Goal: Information Seeking & Learning: Learn about a topic

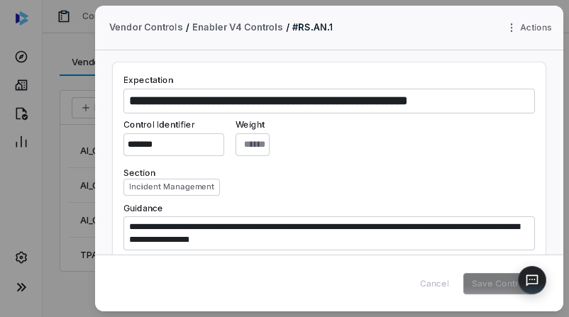
type textarea "*"
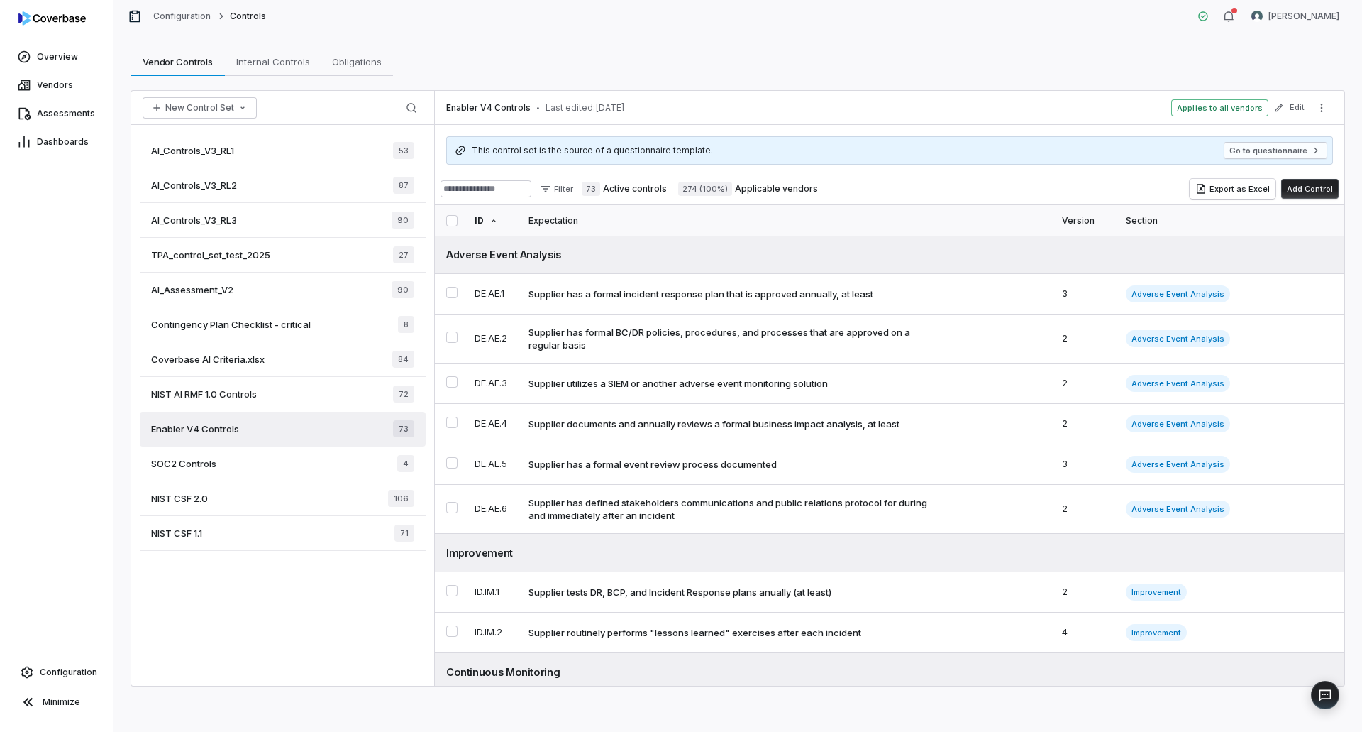
drag, startPoint x: 577, startPoint y: 62, endPoint x: 351, endPoint y: 98, distance: 229.1
click at [51, 116] on span "Assessments" at bounding box center [66, 113] width 58 height 11
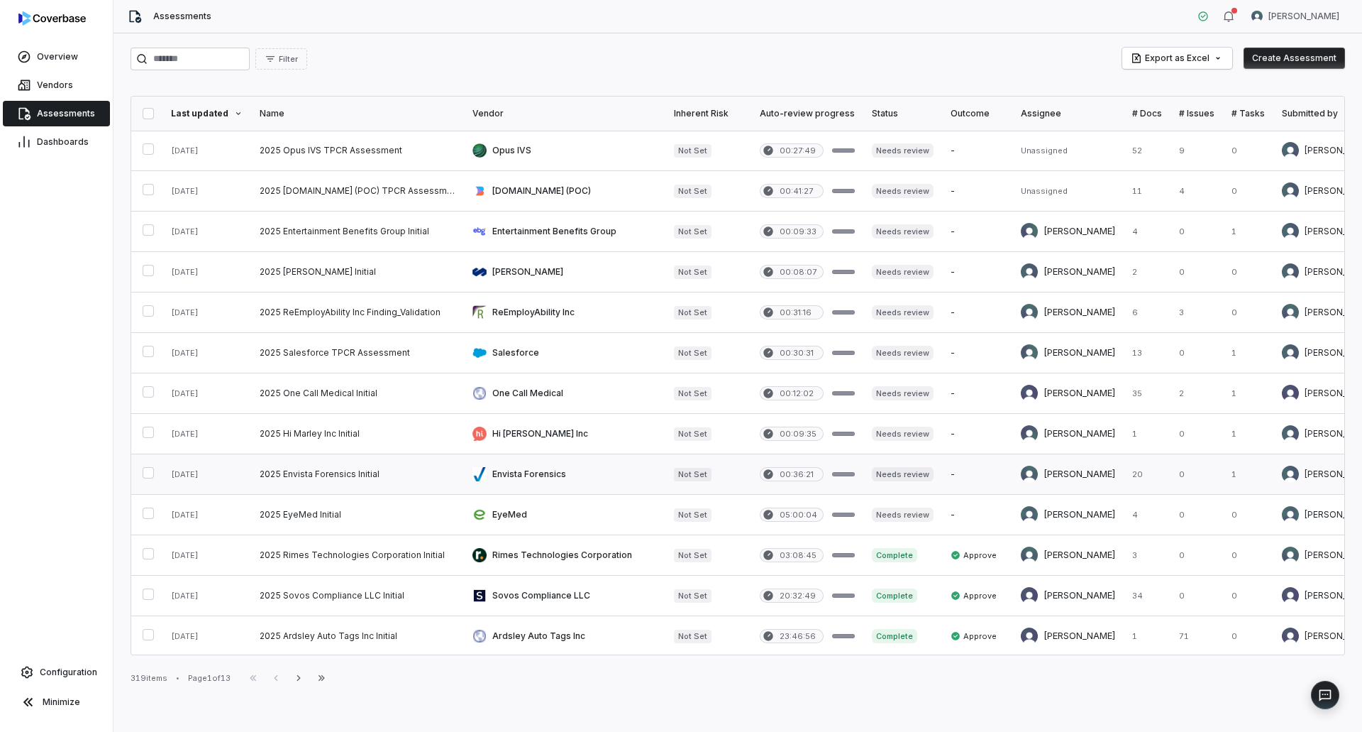
click at [545, 476] on link at bounding box center [565, 474] width 202 height 40
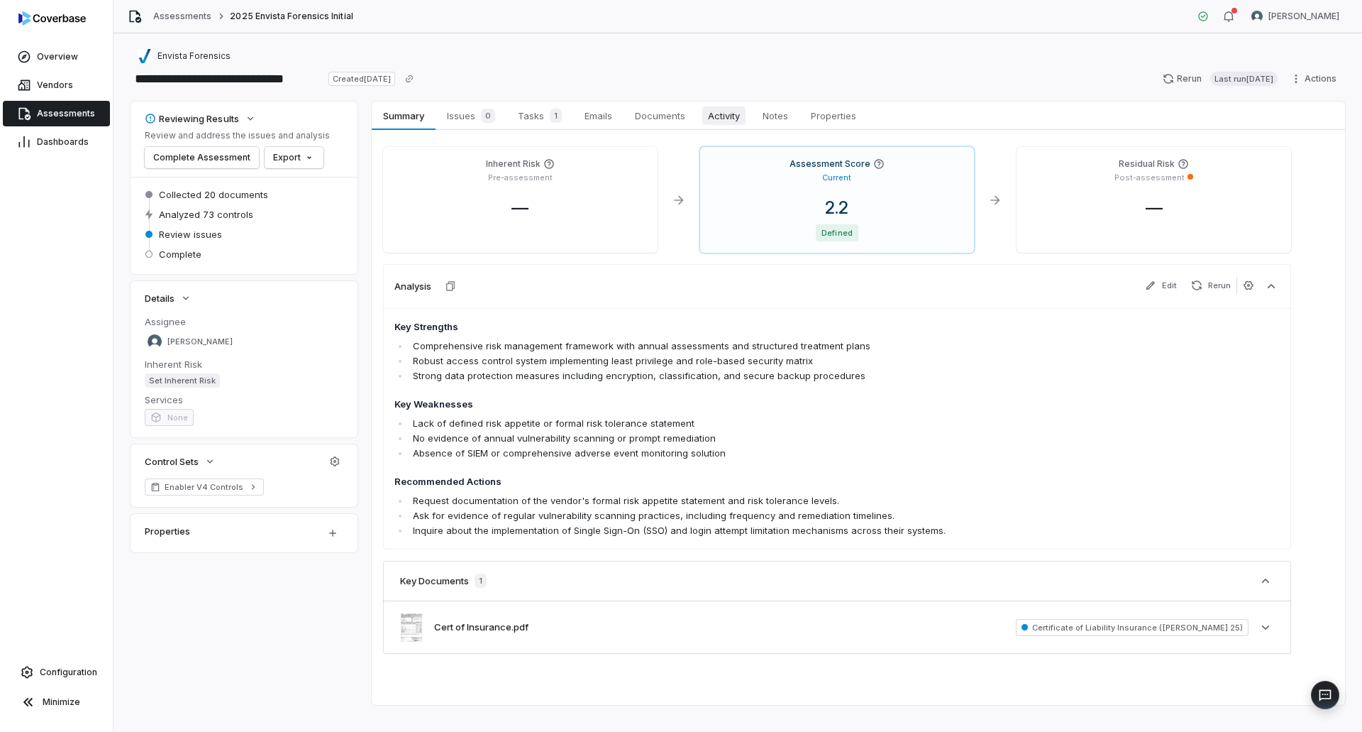
click at [723, 115] on span "Activity" at bounding box center [723, 115] width 43 height 18
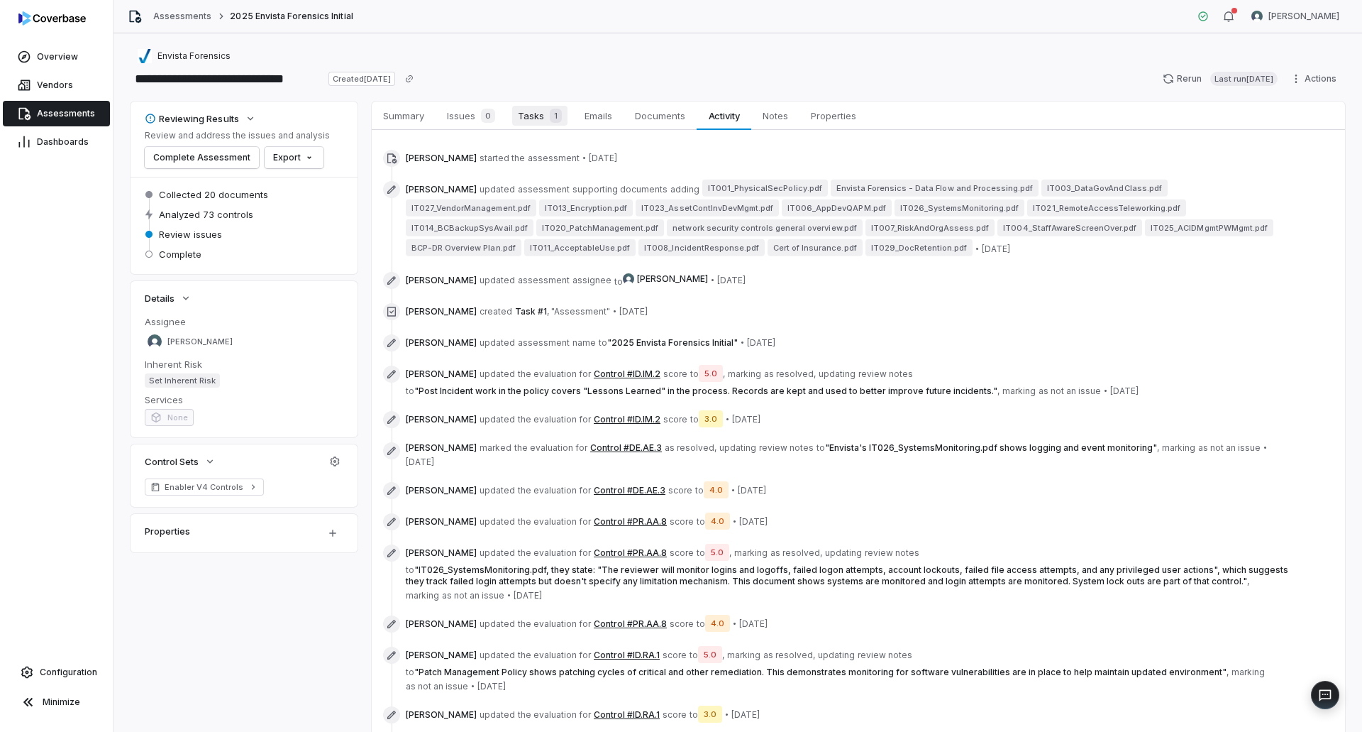
click at [544, 118] on div "1" at bounding box center [553, 116] width 18 height 14
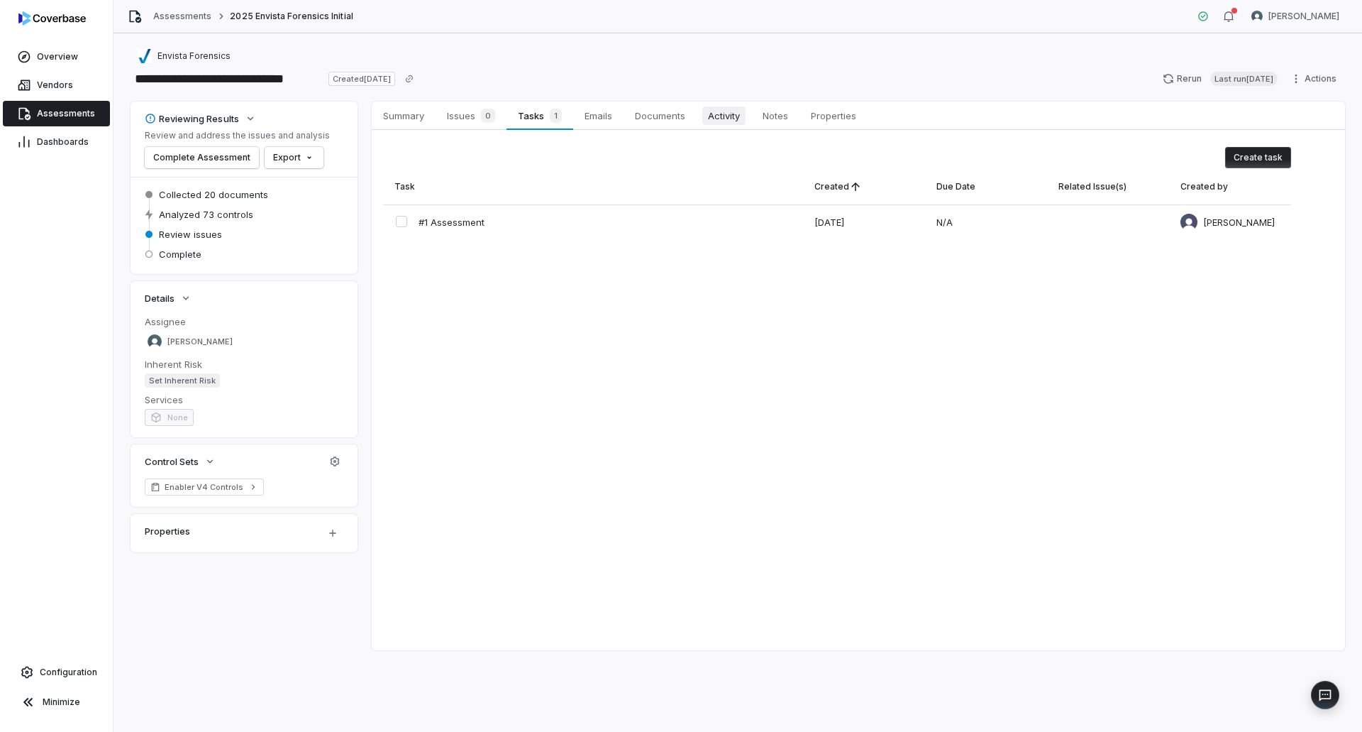
click at [722, 121] on span "Activity" at bounding box center [723, 115] width 43 height 18
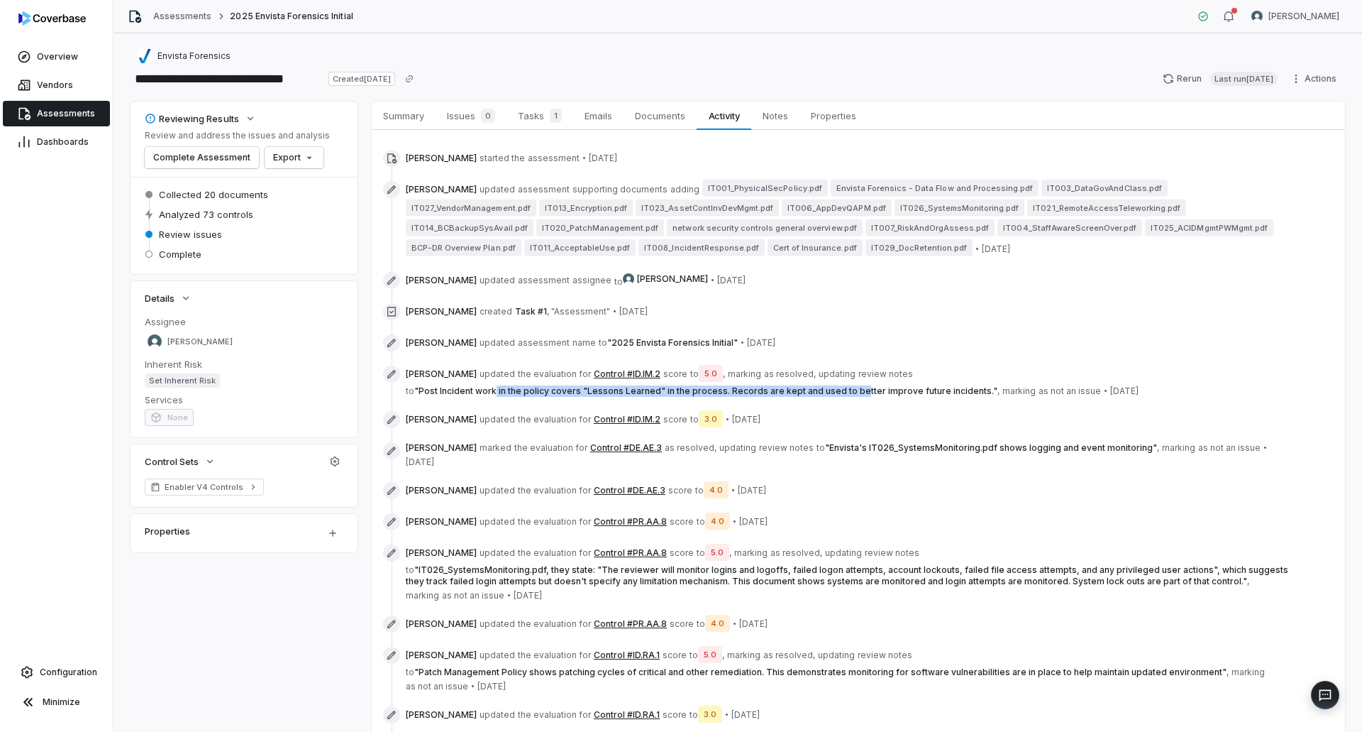
drag, startPoint x: 494, startPoint y: 390, endPoint x: 855, endPoint y: 395, distance: 361.2
click at [855, 396] on span "to " Post Incident work in the policy covers "Lessons Learned" in the process. …" at bounding box center [703, 390] width 594 height 11
click at [888, 387] on span "" Post Incident work in the policy covers "Lessons Learned" in the process. Rec…" at bounding box center [705, 390] width 583 height 11
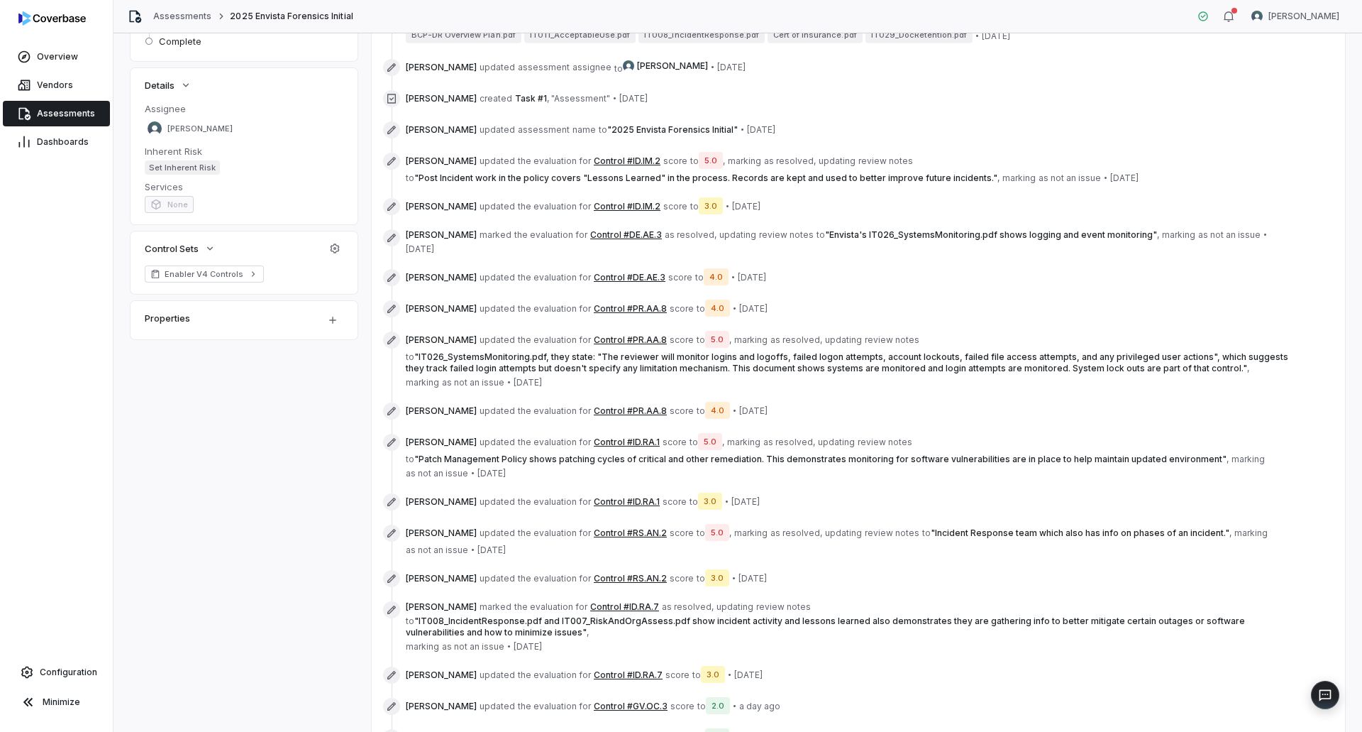
scroll to position [355, 0]
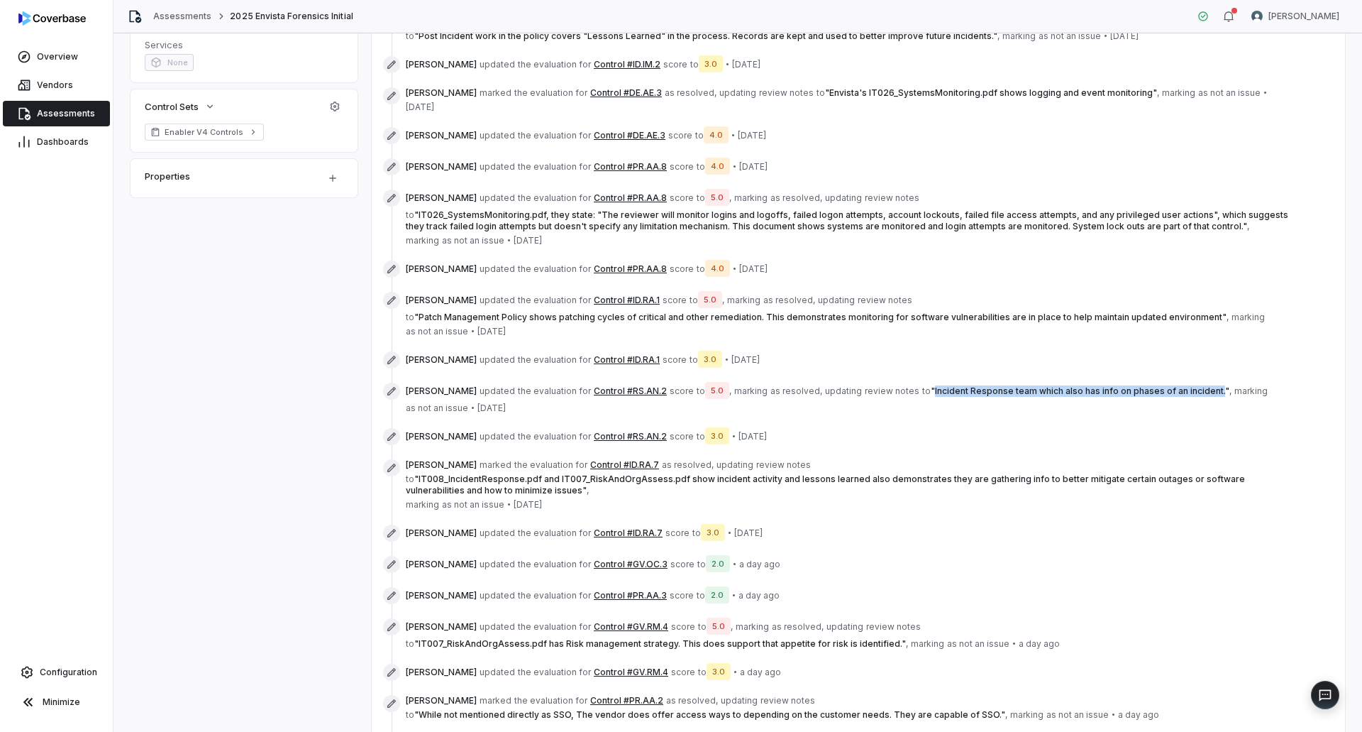
drag, startPoint x: 1186, startPoint y: 381, endPoint x: 808, endPoint y: 382, distance: 377.5
click at [931, 385] on span "" Incident Response team which also has info on phases of an incident. "" at bounding box center [1080, 390] width 299 height 11
click at [610, 385] on button "Control #RS.AN.2" at bounding box center [630, 390] width 73 height 11
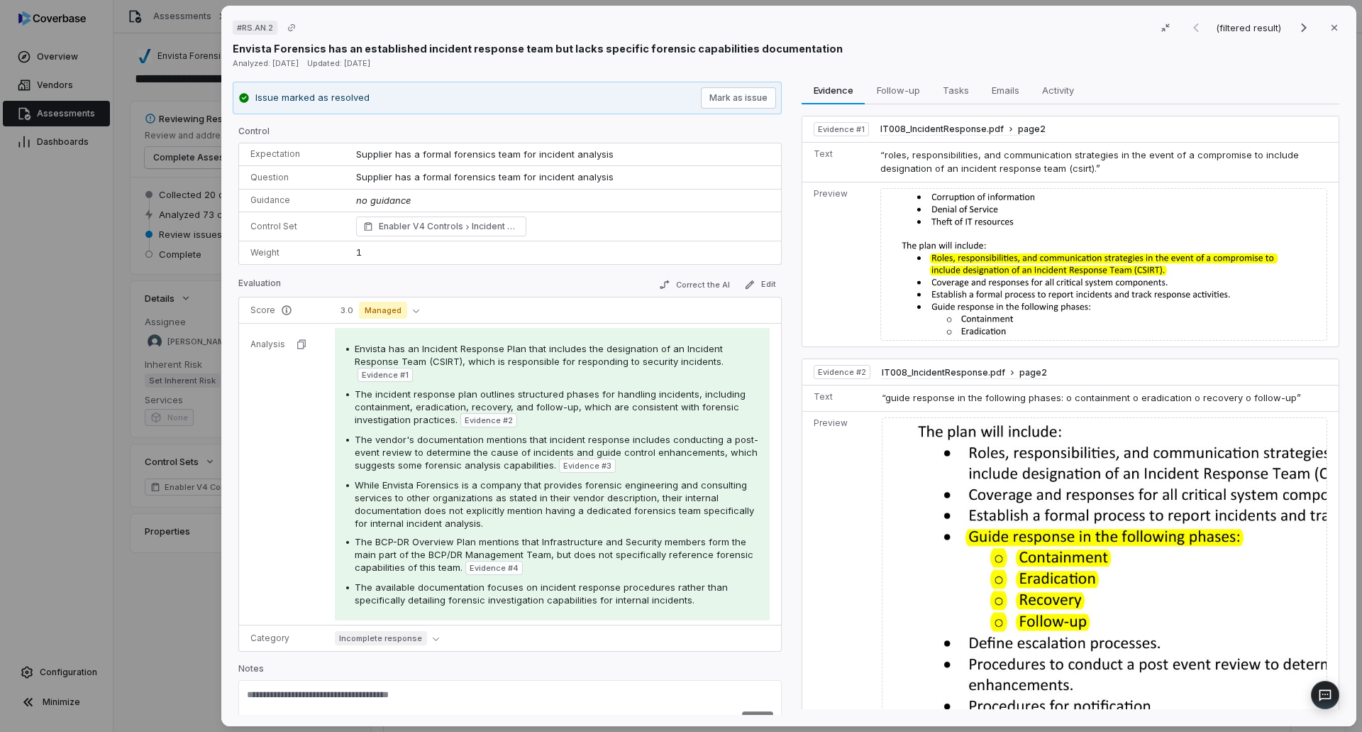
scroll to position [28, 0]
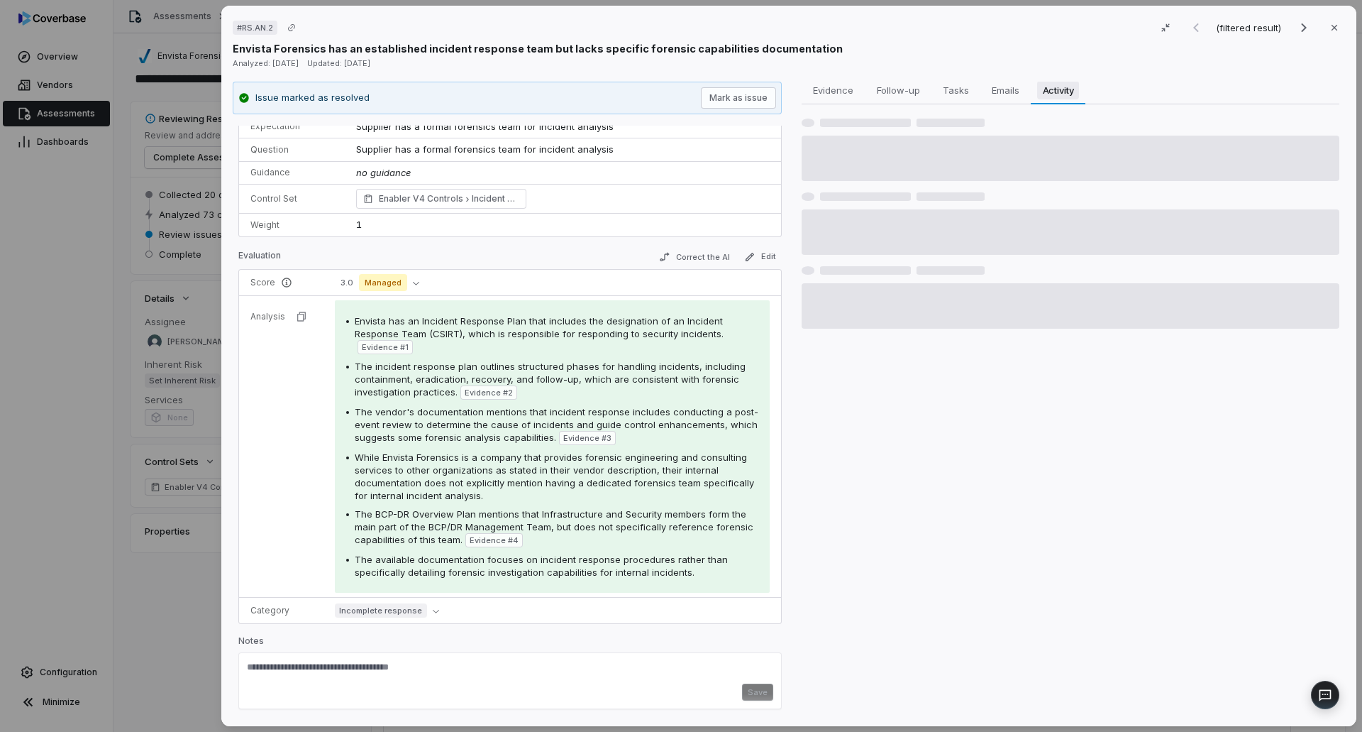
click at [1059, 97] on span "Activity" at bounding box center [1058, 90] width 43 height 18
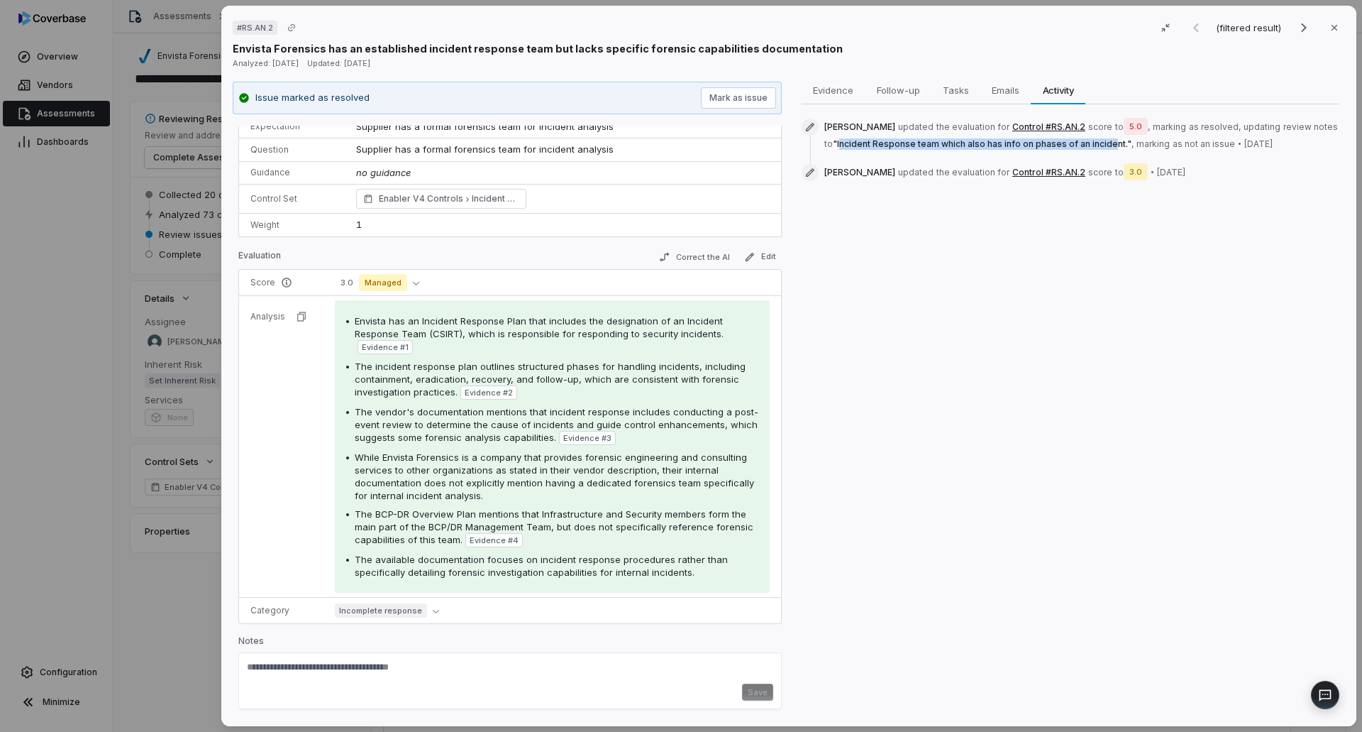
drag, startPoint x: 837, startPoint y: 145, endPoint x: 1106, endPoint y: 147, distance: 269.6
click at [1106, 147] on span "" Incident Response team which also has info on phases of an incident. "" at bounding box center [982, 143] width 299 height 11
click at [834, 92] on span "Evidence" at bounding box center [833, 90] width 52 height 18
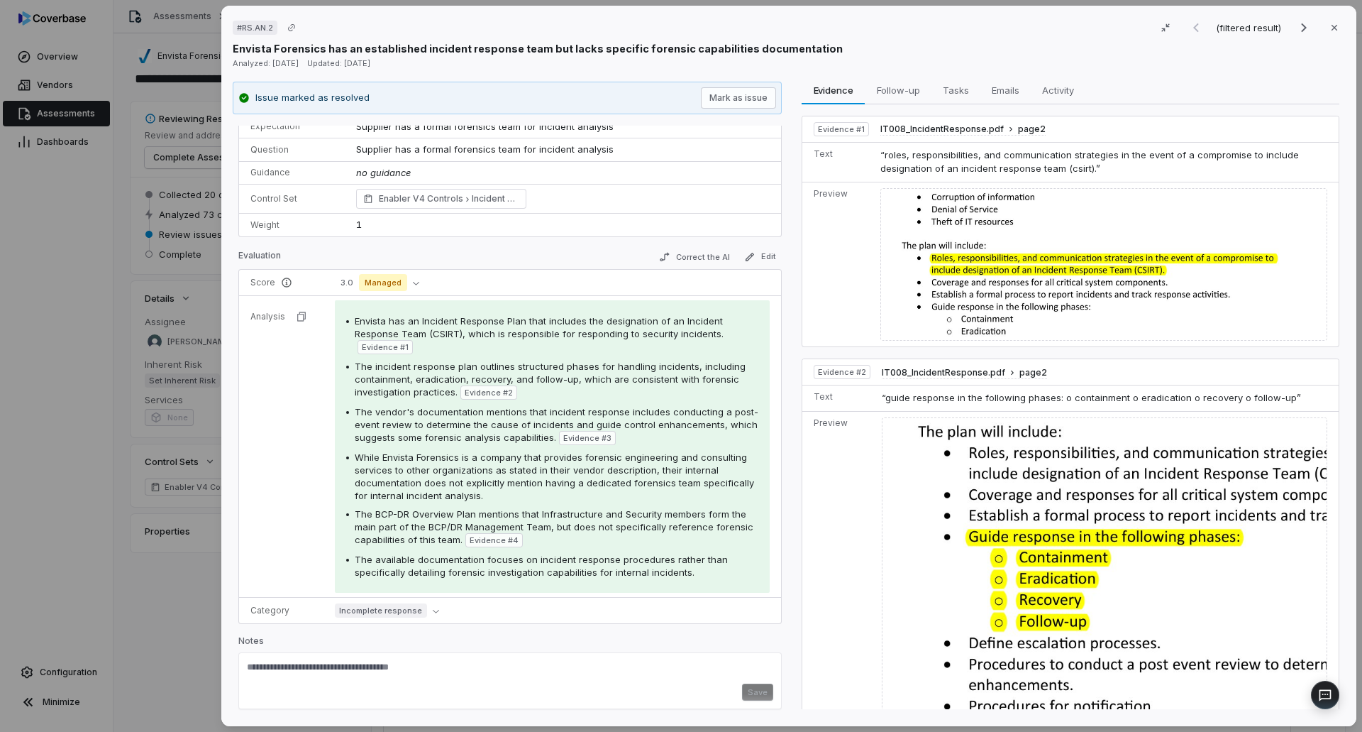
scroll to position [142, 0]
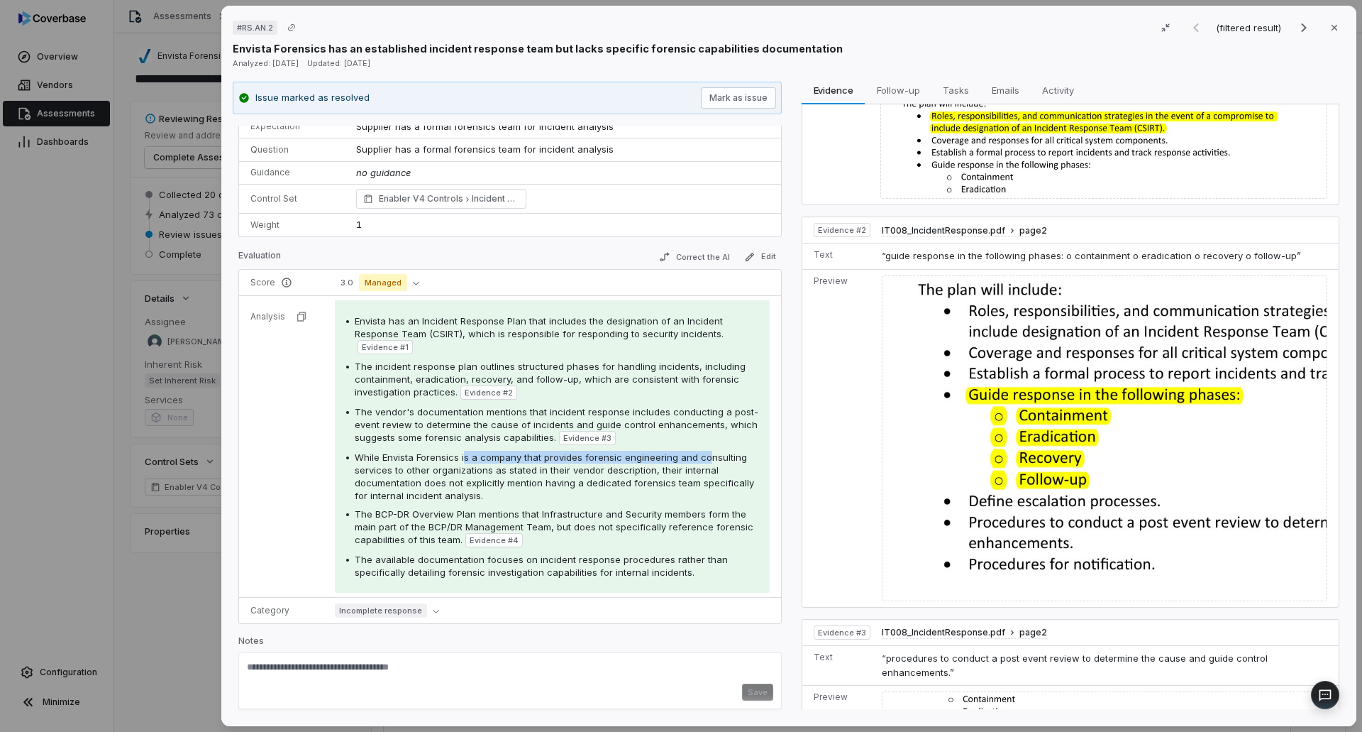
drag, startPoint x: 490, startPoint y: 453, endPoint x: 702, endPoint y: 458, distance: 212.2
click at [702, 458] on span "While Envista Forensics is a company that provides forensic engineering and con…" at bounding box center [554, 476] width 399 height 50
drag, startPoint x: 404, startPoint y: 472, endPoint x: 658, endPoint y: 461, distance: 254.3
click at [661, 461] on span "While Envista Forensics is a company that provides forensic engineering and con…" at bounding box center [554, 476] width 399 height 50
drag, startPoint x: 391, startPoint y: 479, endPoint x: 474, endPoint y: 487, distance: 83.5
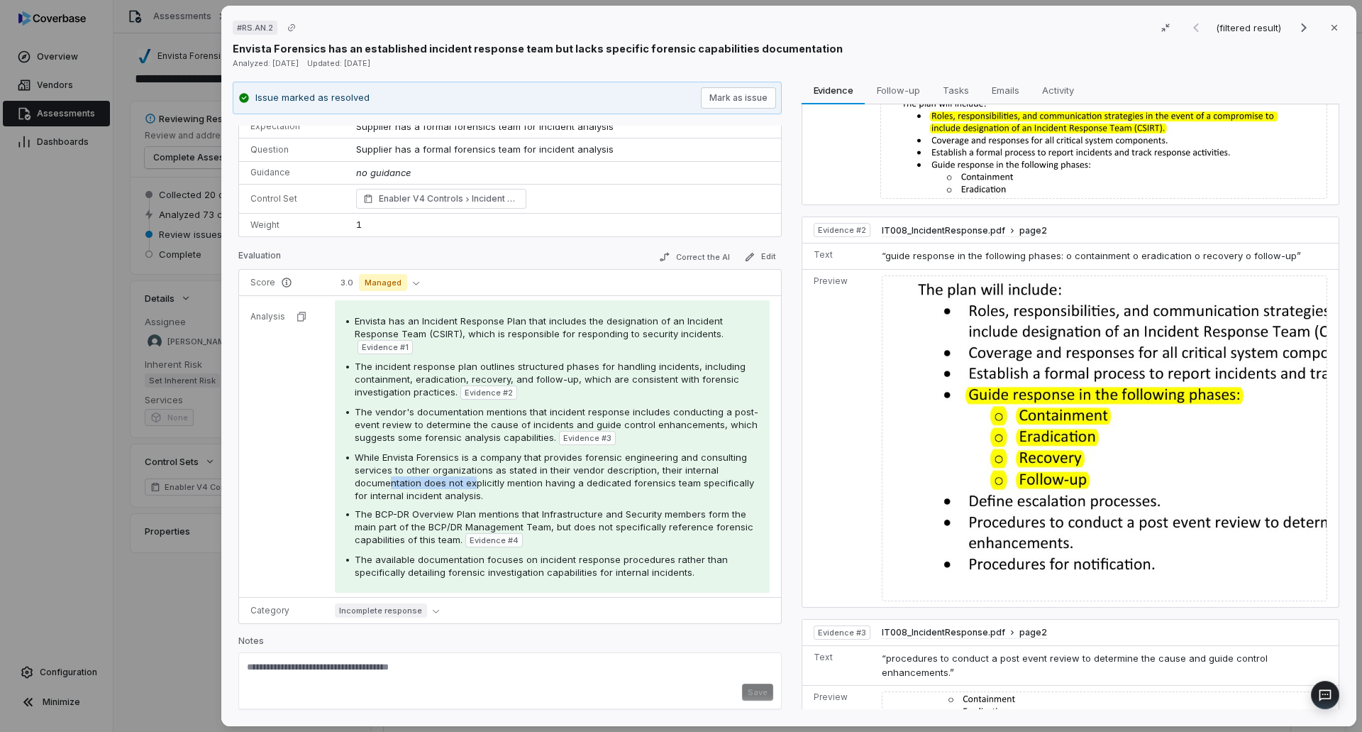
click at [474, 487] on span "While Envista Forensics is a company that provides forensic engineering and con…" at bounding box center [554, 476] width 399 height 50
drag, startPoint x: 577, startPoint y: 480, endPoint x: 683, endPoint y: 478, distance: 105.7
click at [683, 478] on span "While Envista Forensics is a company that provides forensic engineering and con…" at bounding box center [554, 476] width 399 height 50
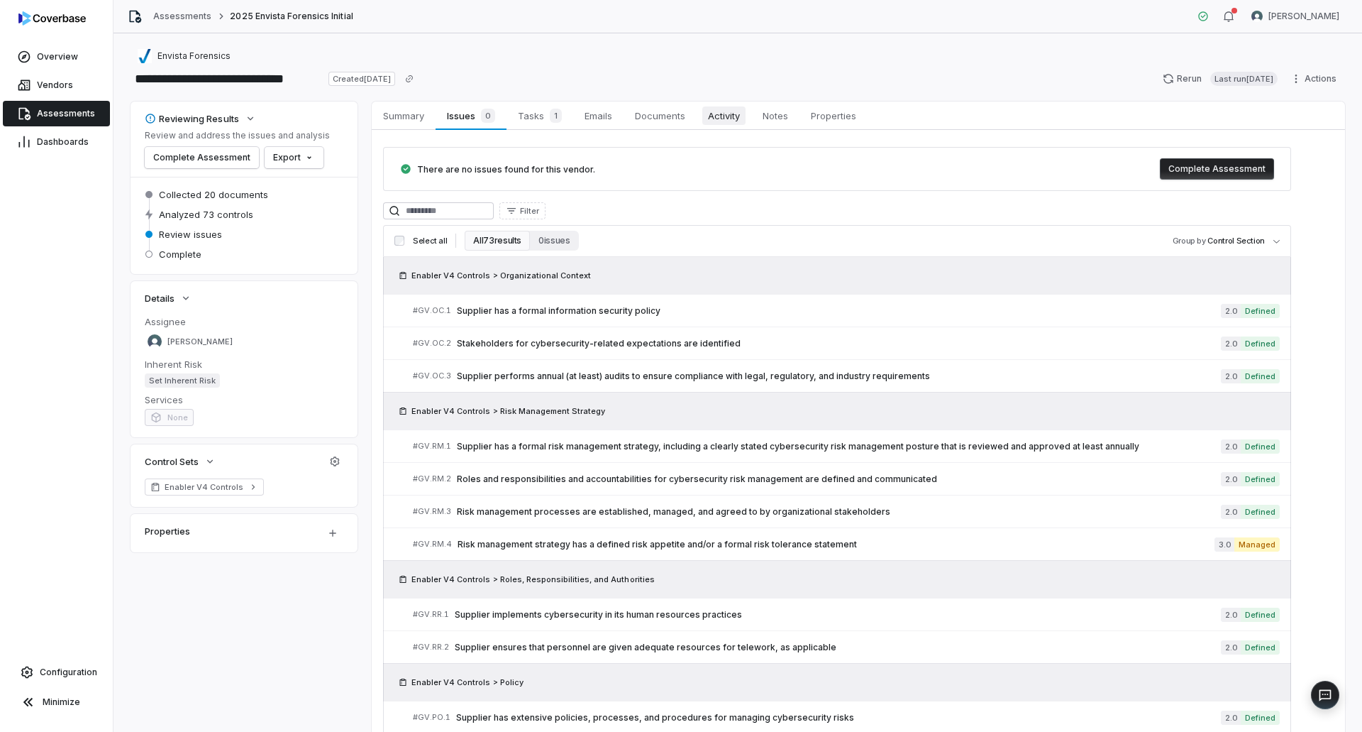
click at [744, 113] on span "Activity" at bounding box center [723, 115] width 43 height 18
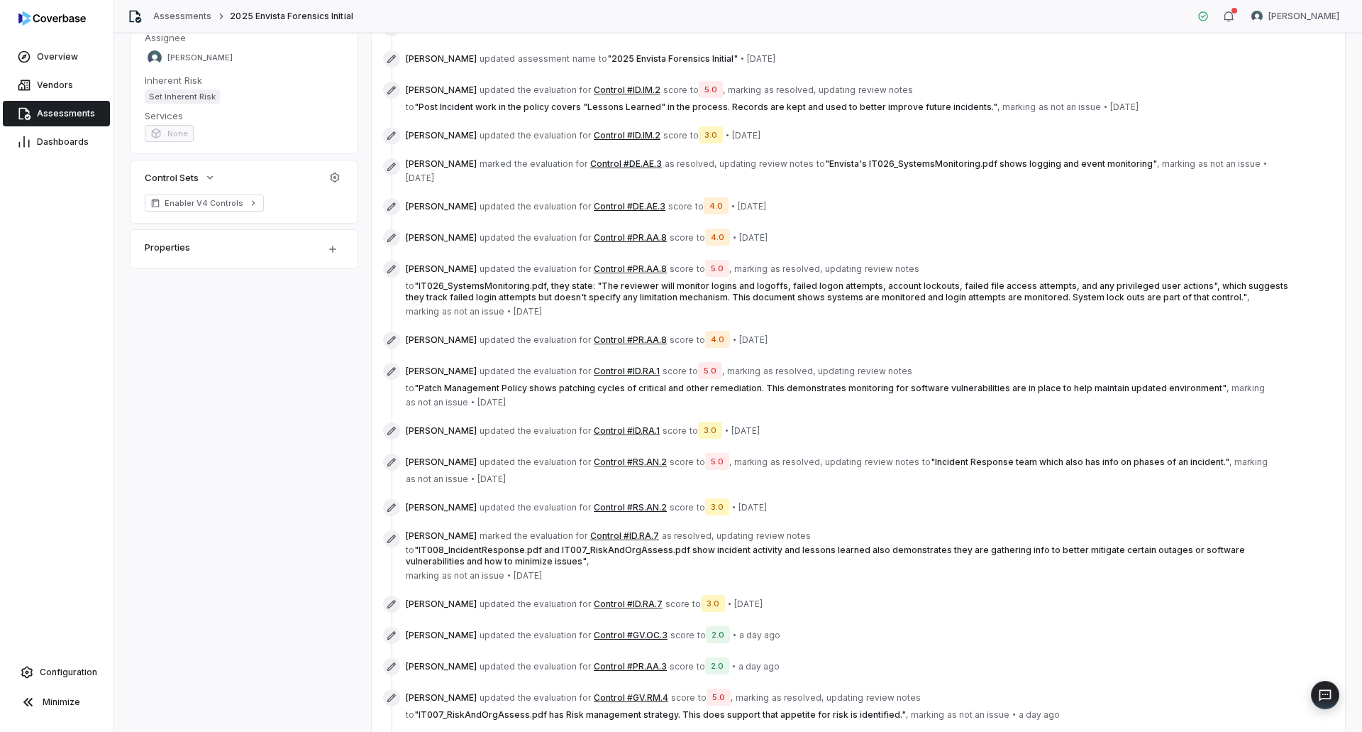
scroll to position [355, 0]
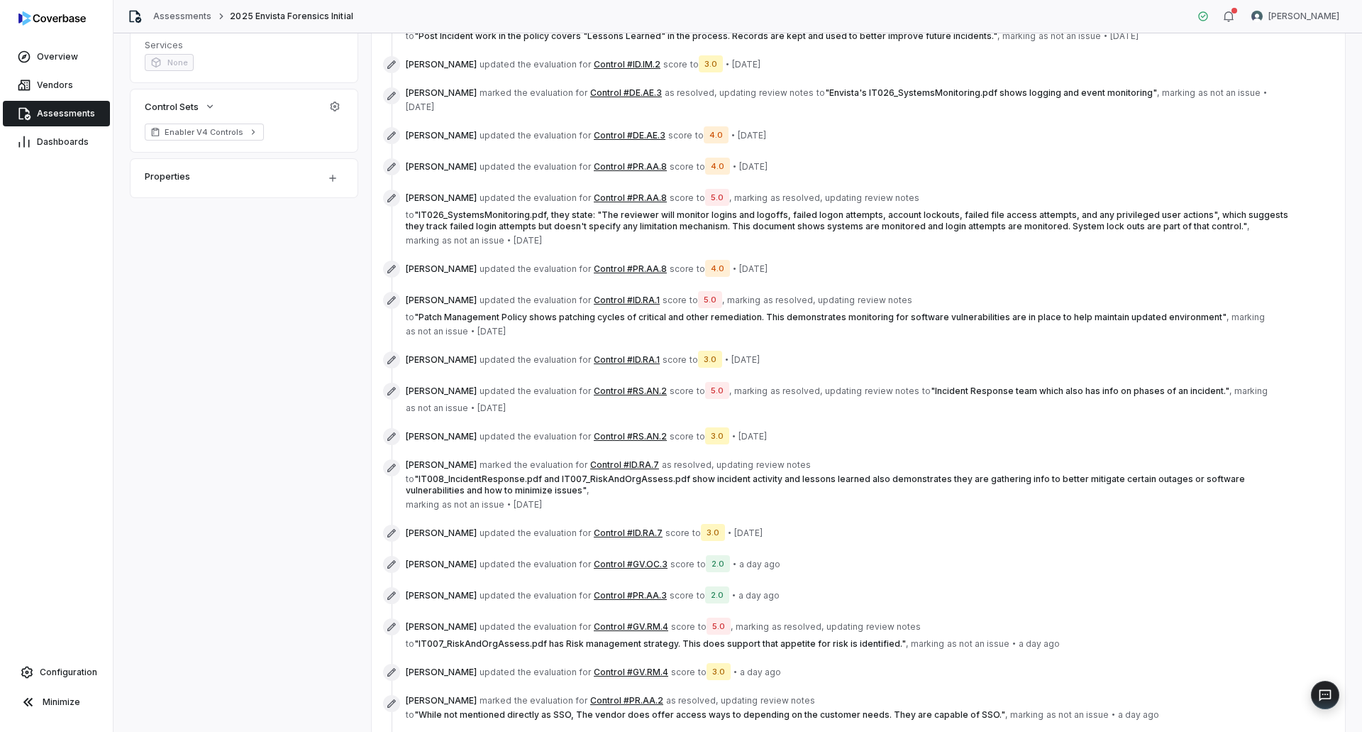
click at [617, 459] on button "Control #ID.RA.7" at bounding box center [624, 464] width 69 height 11
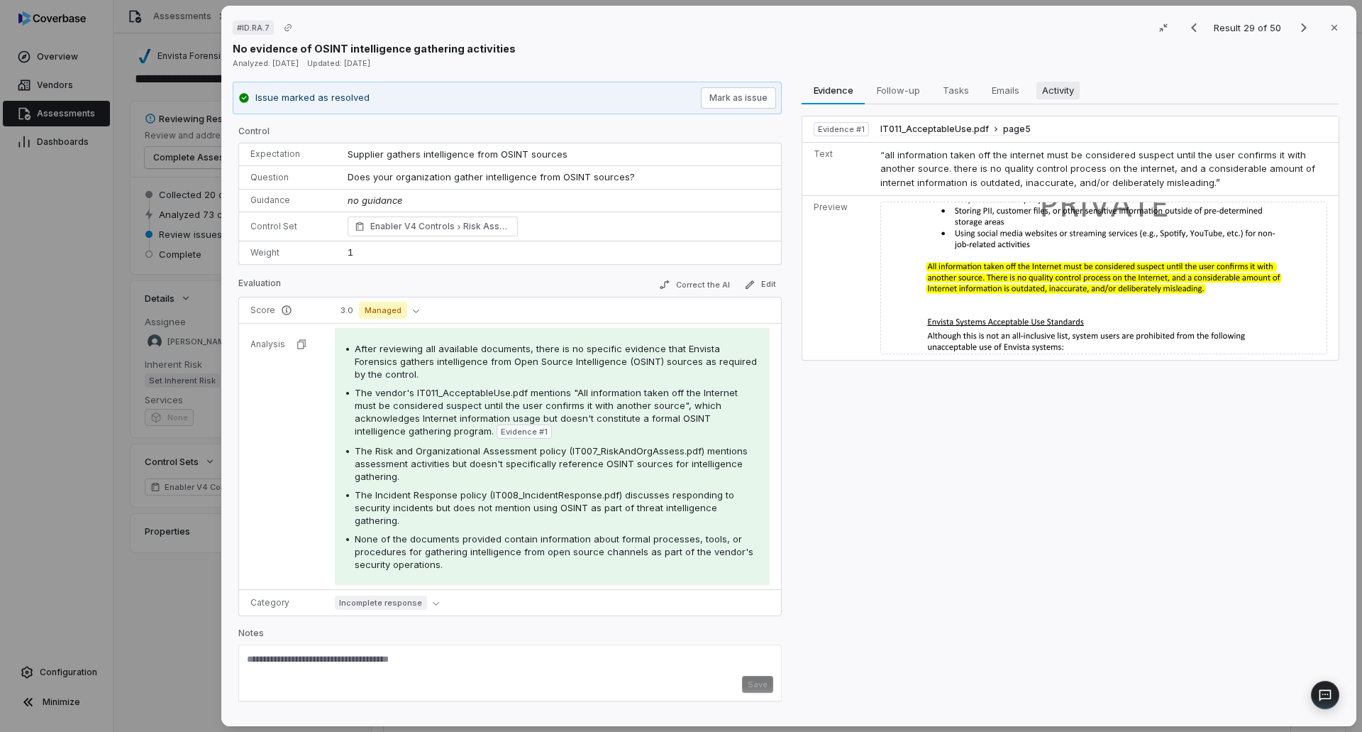
click at [1047, 94] on span "Activity" at bounding box center [1058, 90] width 43 height 18
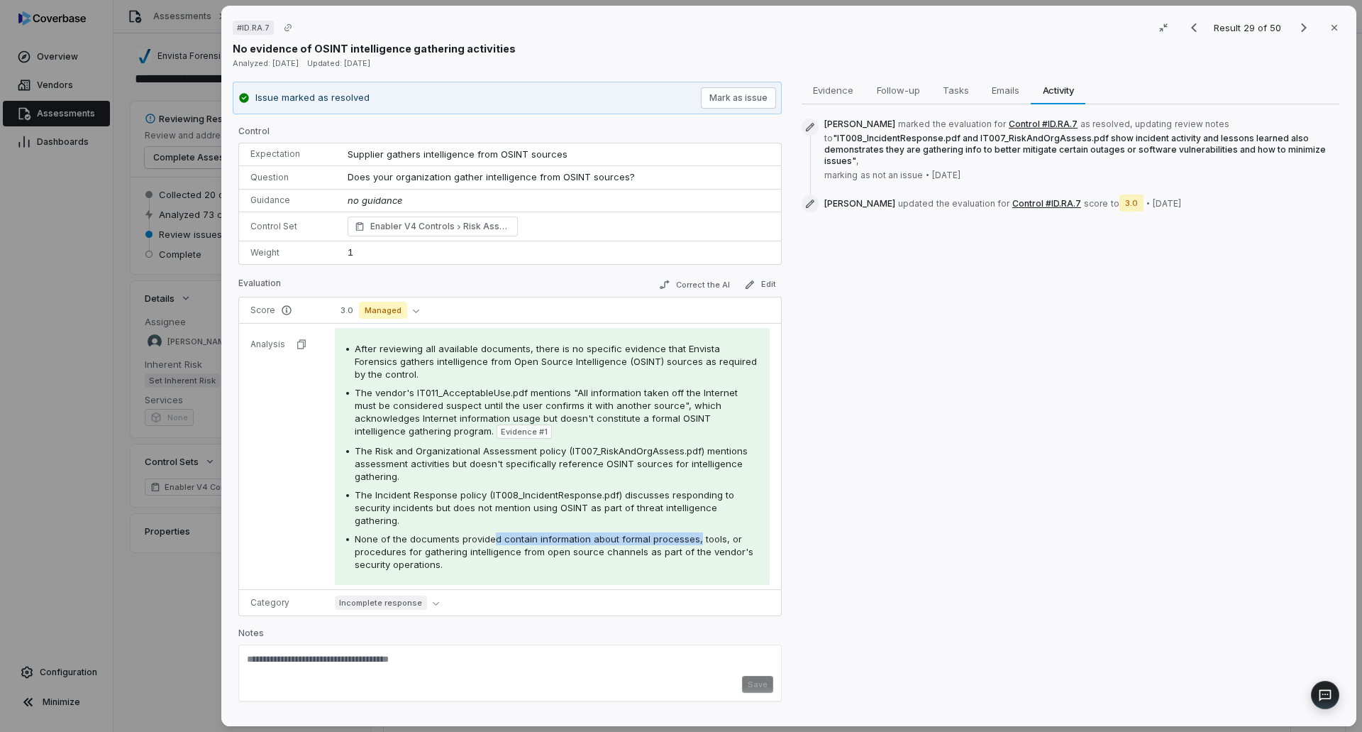
drag, startPoint x: 514, startPoint y: 529, endPoint x: 691, endPoint y: 524, distance: 176.7
click at [691, 533] on span "None of the documents provided contain information about formal processes, tool…" at bounding box center [554, 551] width 399 height 37
drag, startPoint x: 395, startPoint y: 539, endPoint x: 641, endPoint y: 537, distance: 245.5
click at [656, 541] on span "None of the documents provided contain information about formal processes, tool…" at bounding box center [554, 551] width 399 height 37
click at [613, 532] on div "None of the documents provided contain information about formal processes, tool…" at bounding box center [557, 551] width 404 height 38
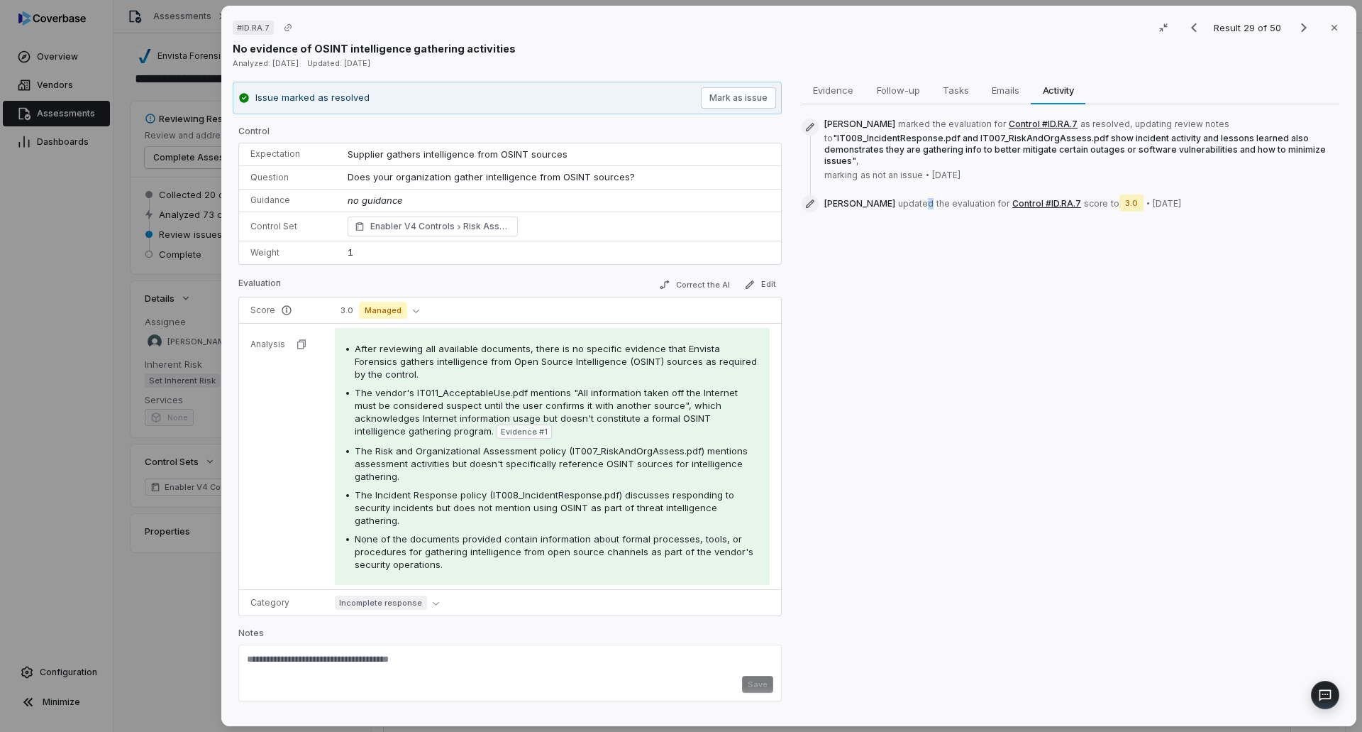
click at [911, 429] on div "Evidence Evidence Follow-up Follow-up Tasks Tasks Emails Emails Activity Activi…" at bounding box center [1070, 399] width 549 height 634
drag, startPoint x: 106, startPoint y: 522, endPoint x: 375, endPoint y: 339, distance: 325.9
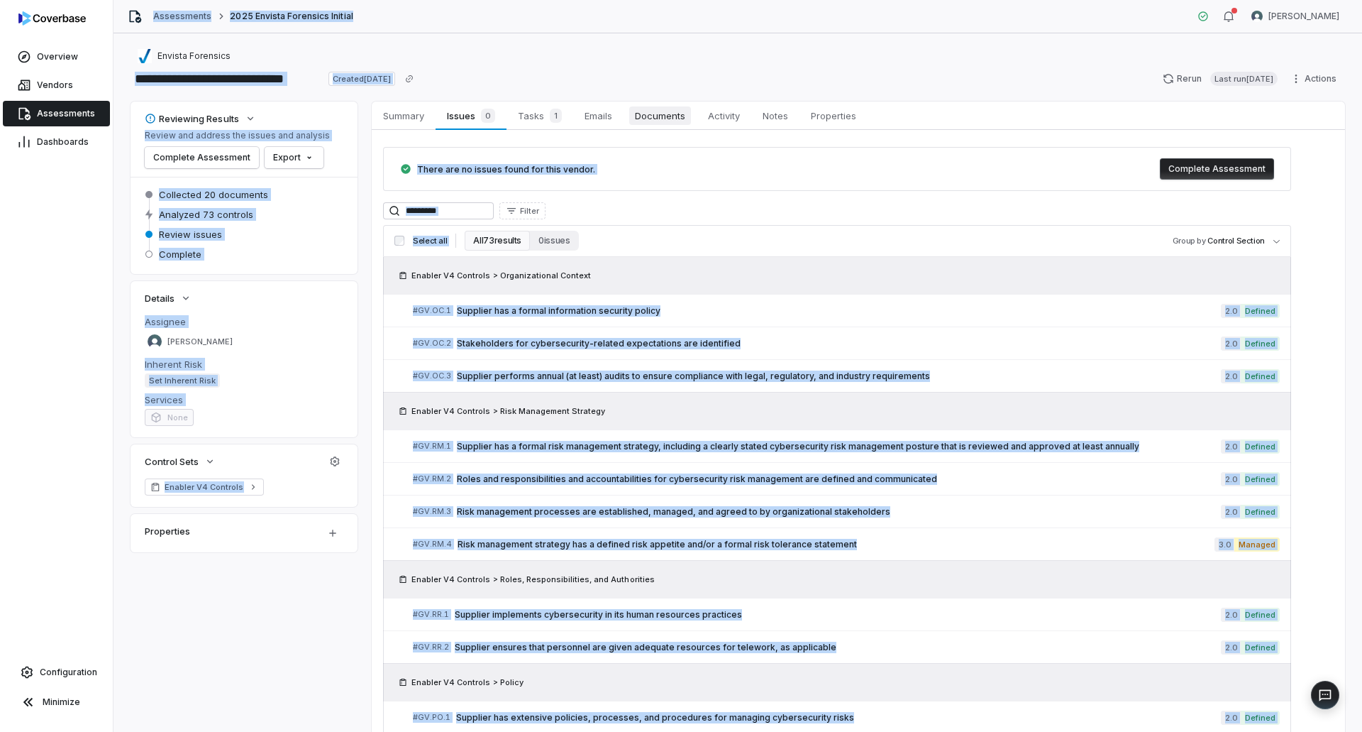
click at [668, 121] on span "Documents" at bounding box center [660, 115] width 62 height 18
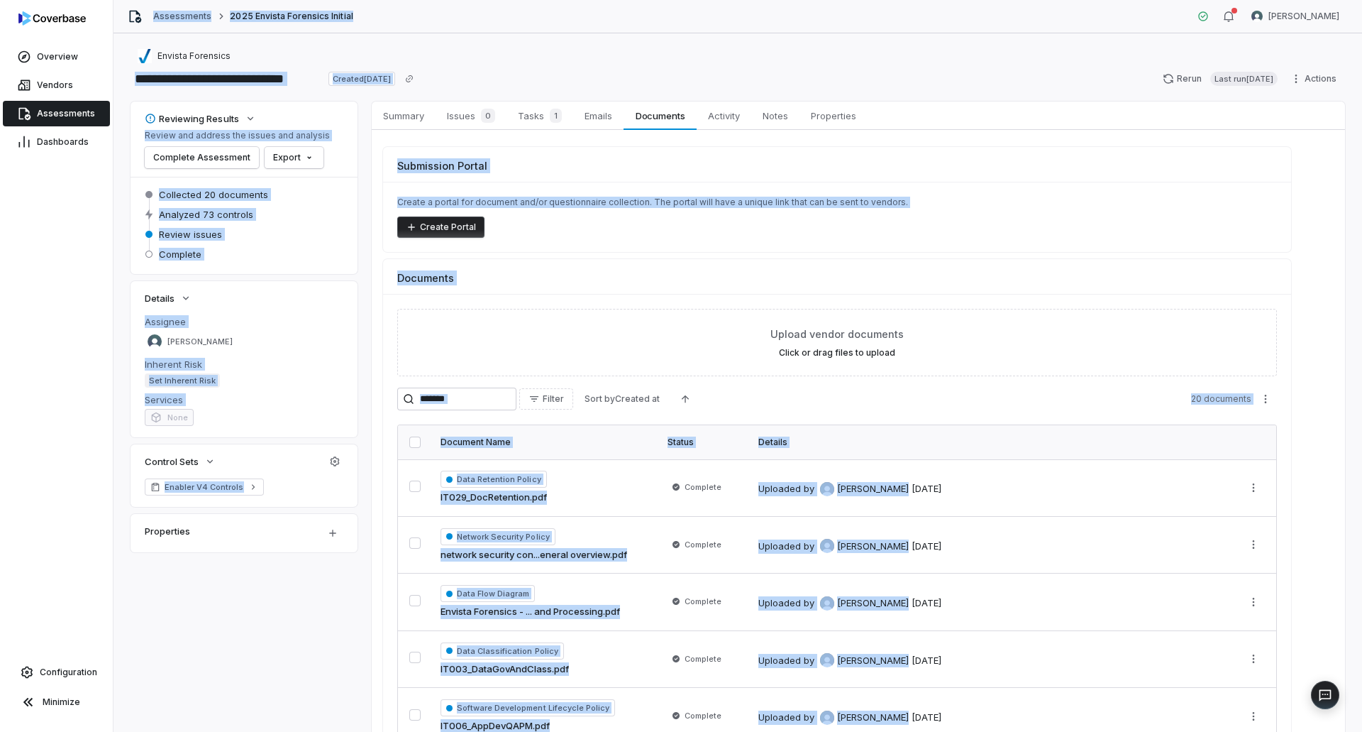
click at [667, 300] on div "Upload vendor documents Click or drag files to upload Filter Sort by Created at…" at bounding box center [837, 538] width 908 height 489
drag, startPoint x: 671, startPoint y: 295, endPoint x: 672, endPoint y: 287, distance: 7.8
click at [671, 295] on div "Upload vendor documents Click or drag files to upload Filter Sort by Created at…" at bounding box center [837, 538] width 908 height 489
click at [683, 210] on div "Create a portal for document and/or questionnaire collection. The portal will h…" at bounding box center [837, 217] width 908 height 70
click at [685, 204] on p "Create a portal for document and/or questionnaire collection. The portal will h…" at bounding box center [837, 202] width 880 height 11
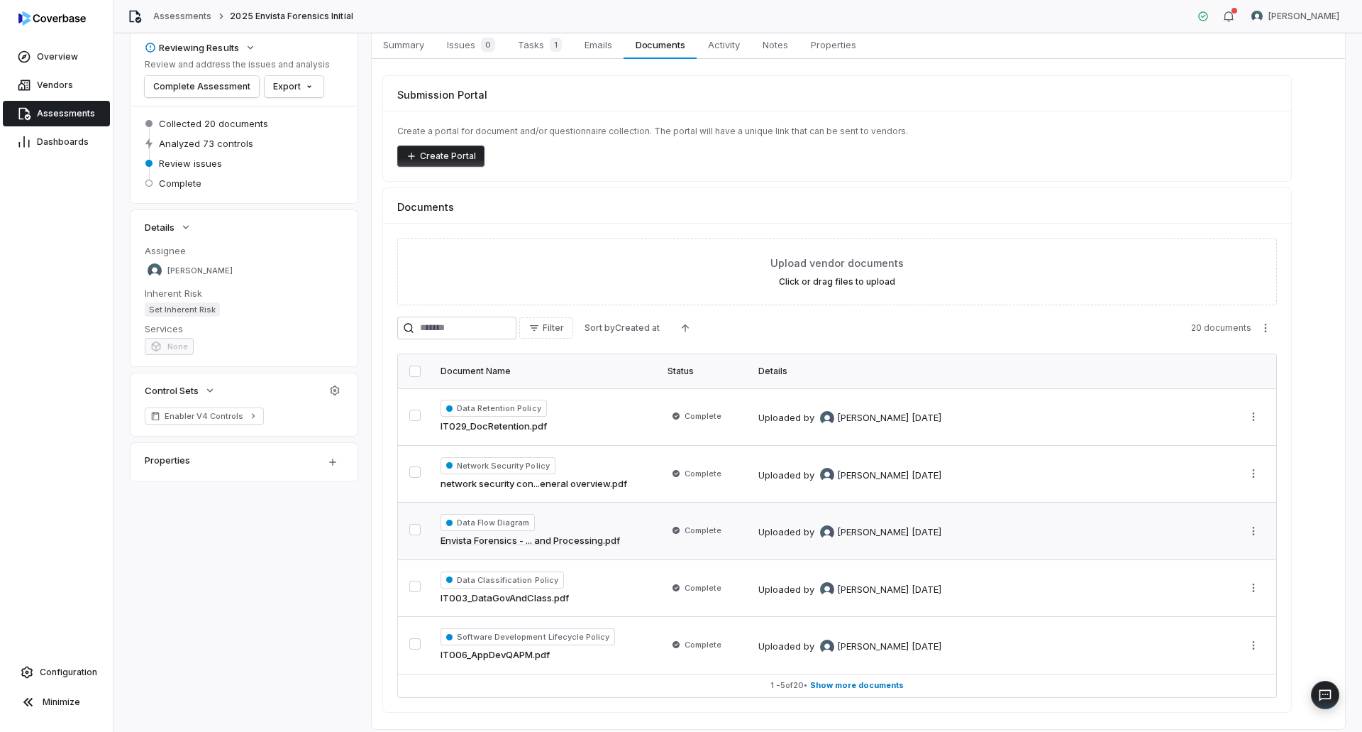
scroll to position [114, 0]
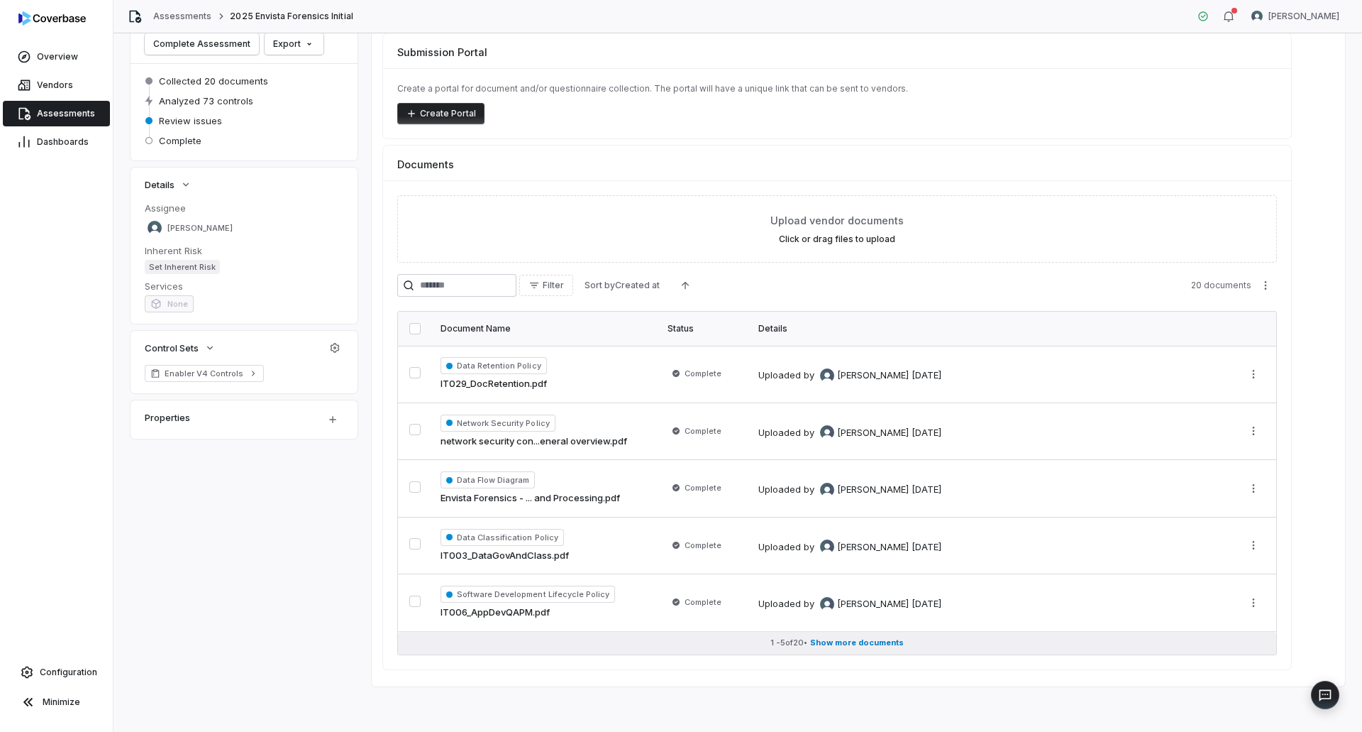
click at [844, 639] on span "Show more documents" at bounding box center [857, 642] width 94 height 11
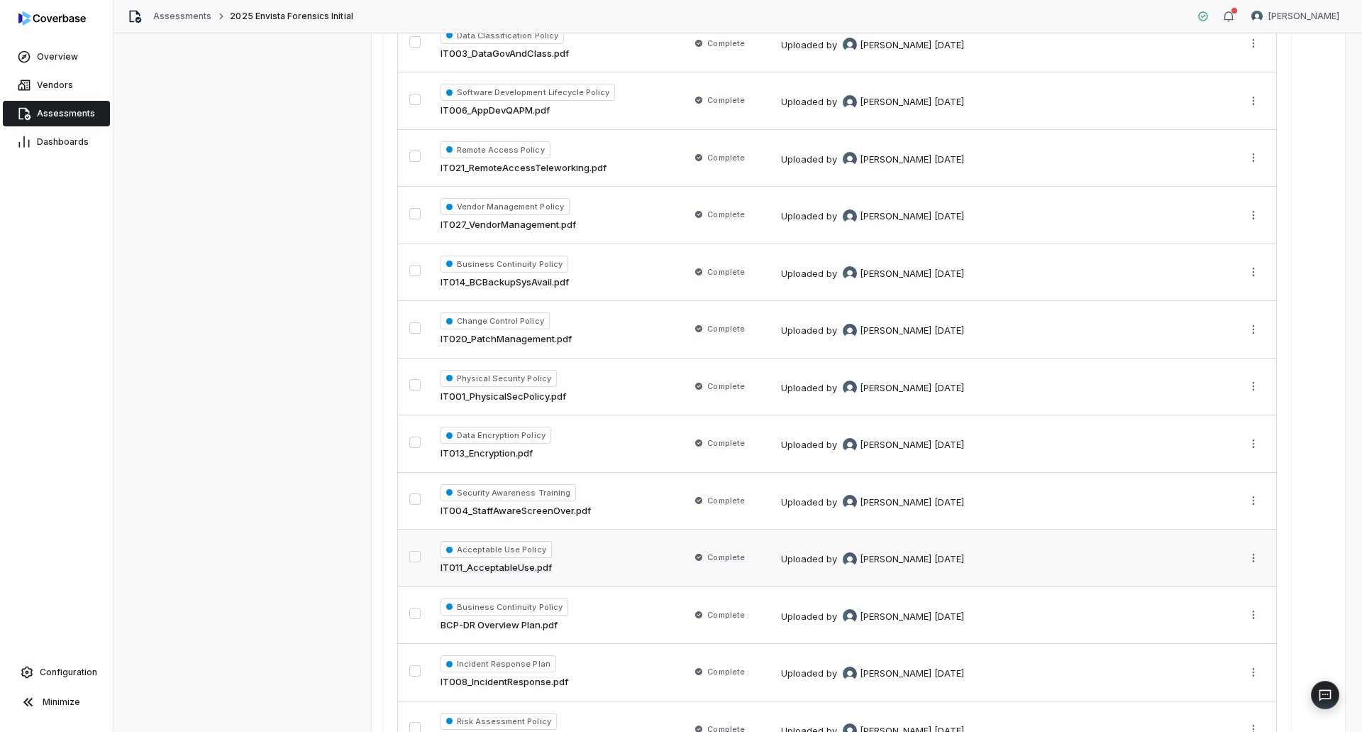
scroll to position [189, 0]
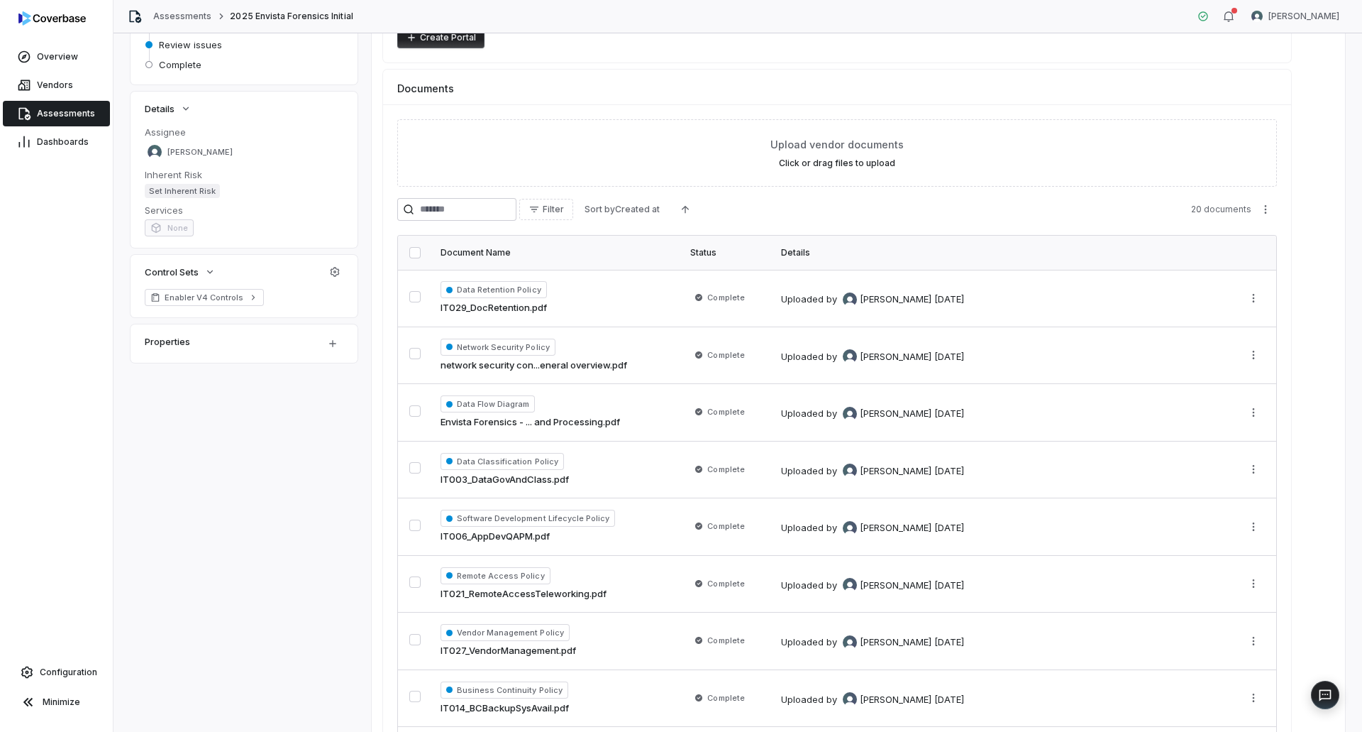
drag, startPoint x: 65, startPoint y: 57, endPoint x: 241, endPoint y: 54, distance: 175.3
click at [65, 57] on span "Overview" at bounding box center [57, 56] width 41 height 11
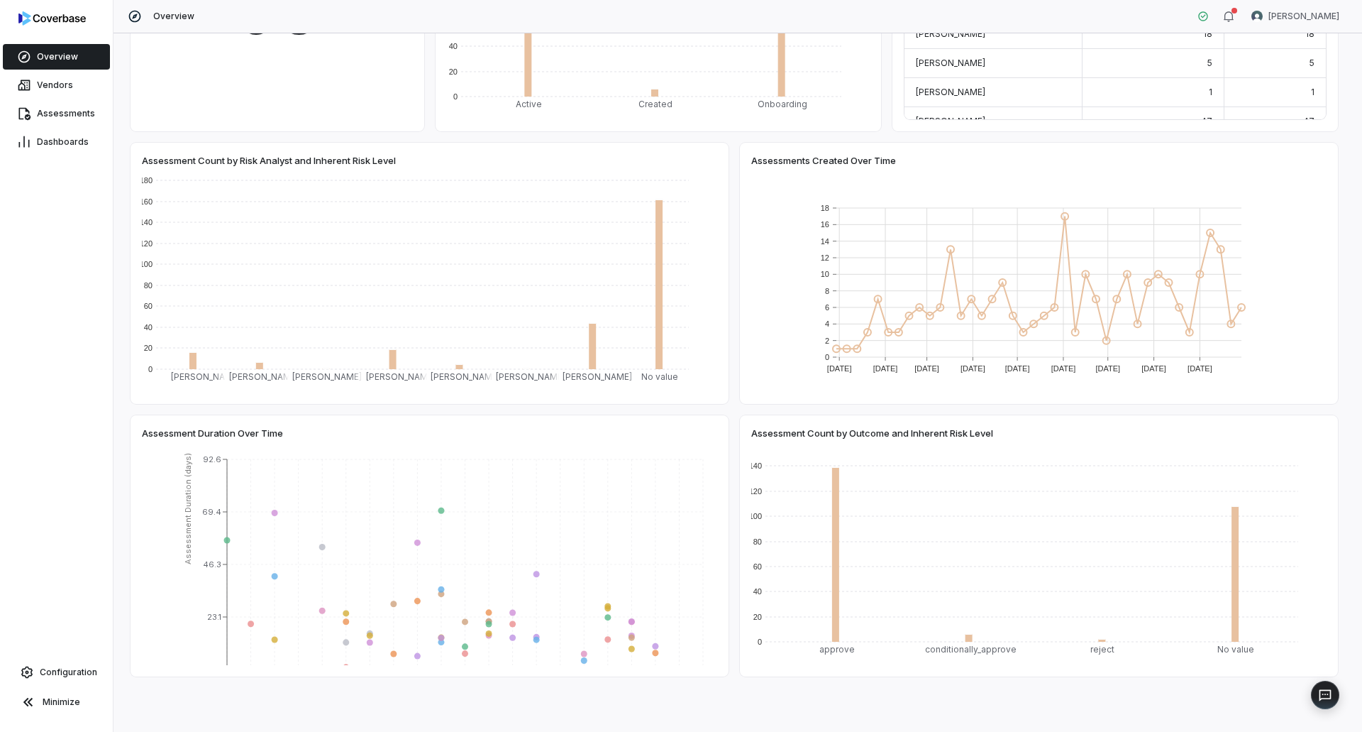
scroll to position [498, 0]
